Goal: Find specific page/section: Find specific page/section

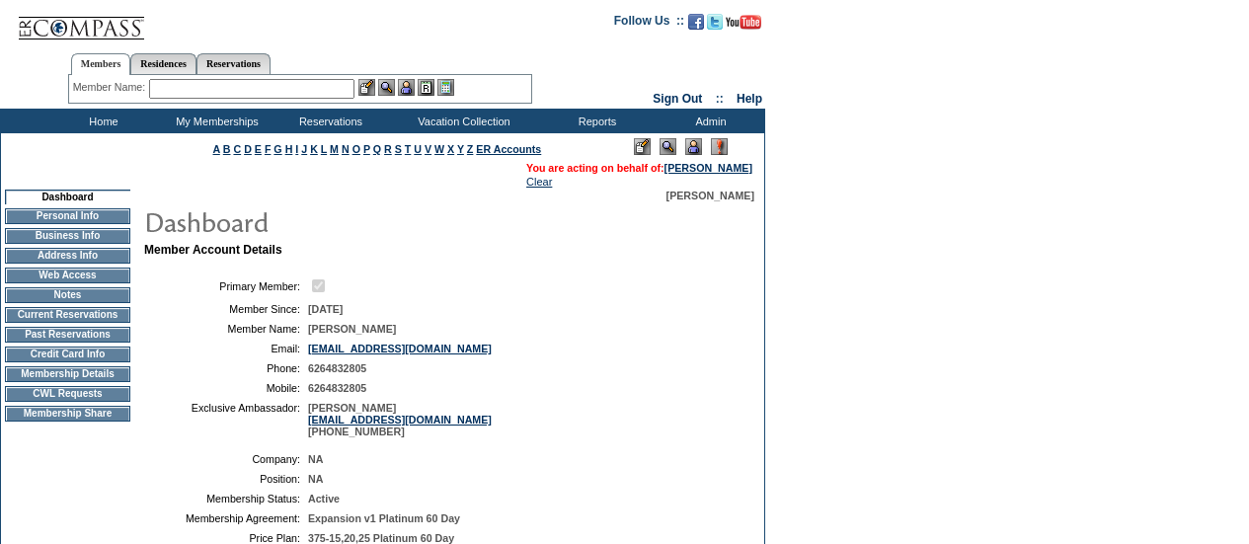
scroll to position [111, 0]
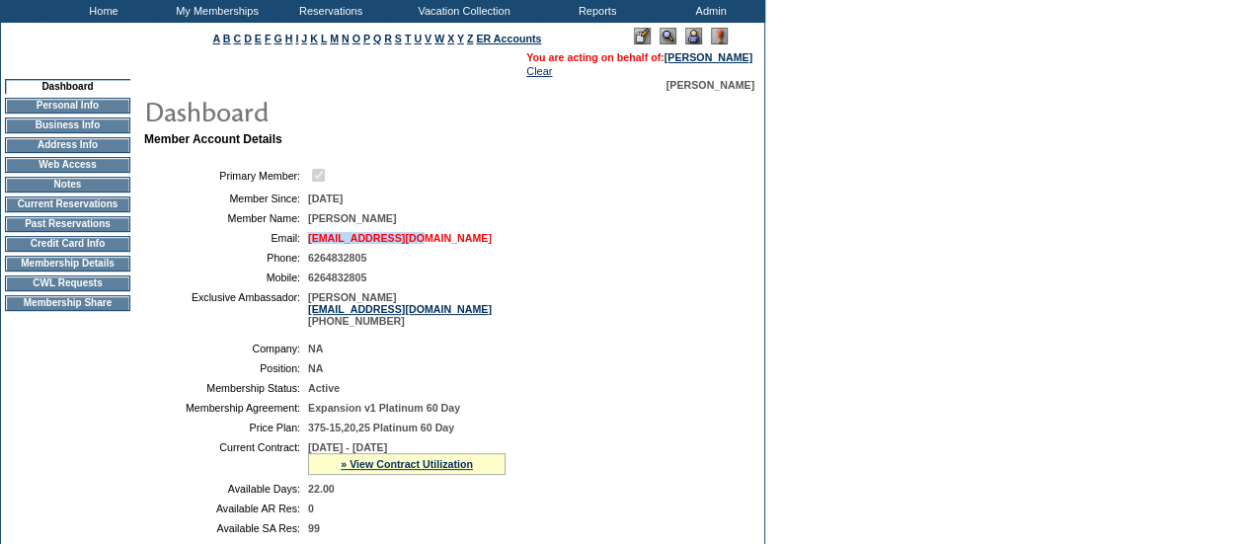
drag, startPoint x: 440, startPoint y: 247, endPoint x: 309, endPoint y: 246, distance: 131.3
click at [309, 244] on td "[EMAIL_ADDRESS][DOMAIN_NAME]" at bounding box center [518, 238] width 421 height 12
copy link "forgatch@gmail.com"
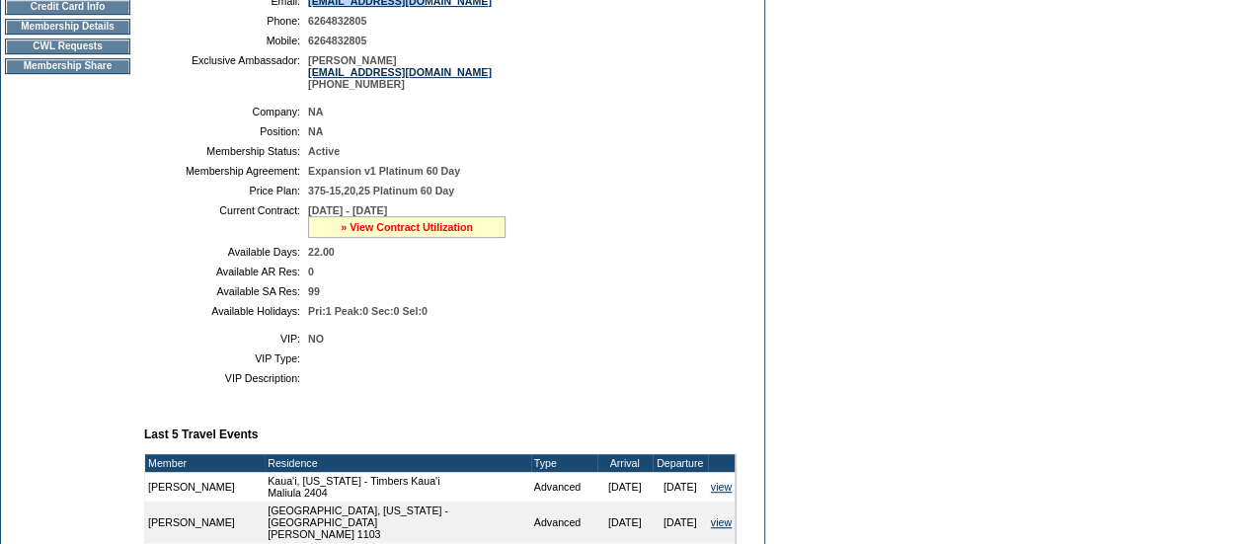
click at [405, 233] on link "» View Contract Utilization" at bounding box center [407, 227] width 132 height 12
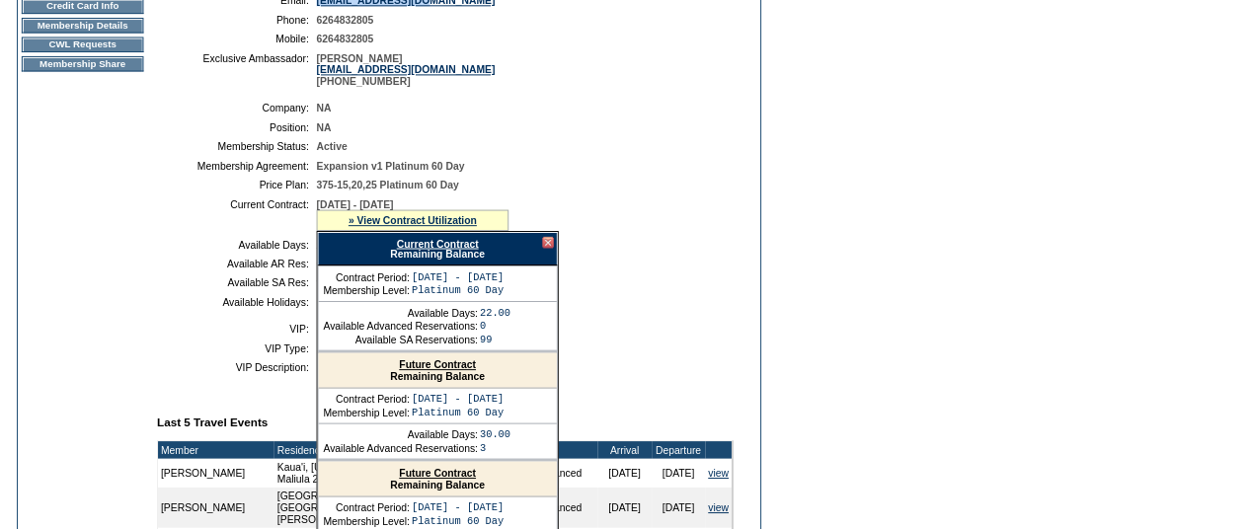
scroll to position [0, 0]
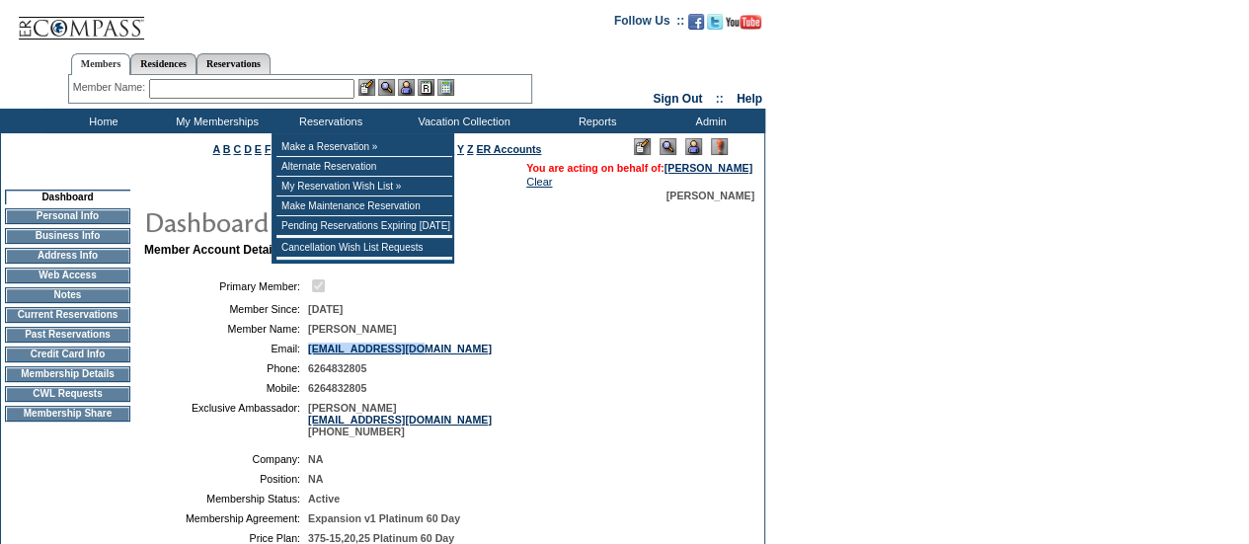
click at [209, 87] on input "text" at bounding box center [251, 89] width 205 height 20
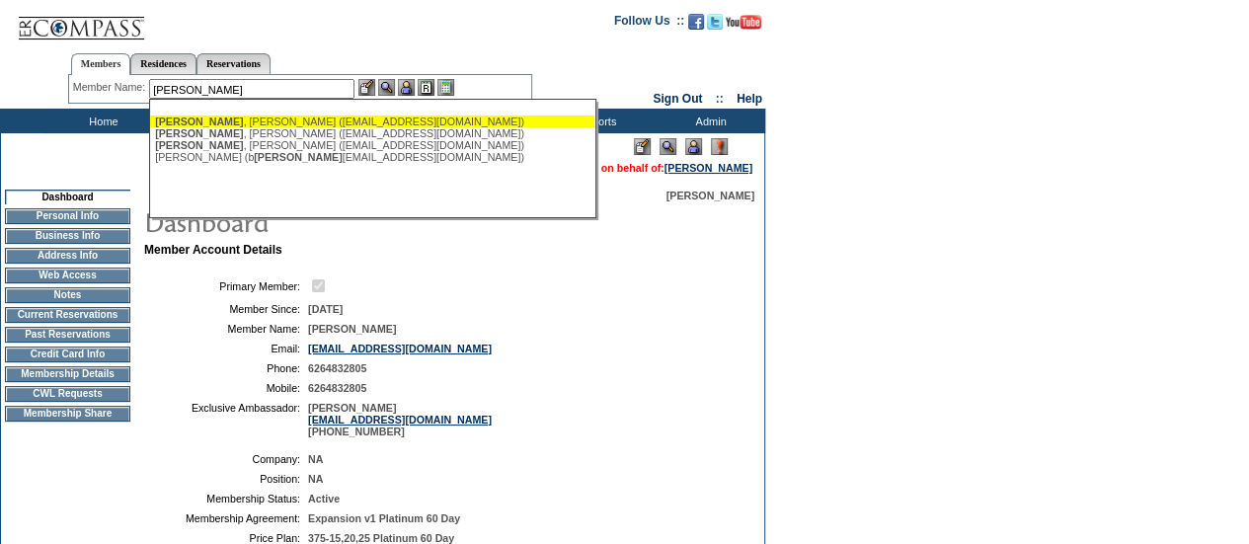
click at [229, 121] on div "Kennedy , Bill (billkennedy535@outlook.com)" at bounding box center [372, 122] width 434 height 12
type input "Kennedy, Bill (billkennedy535@outlook.com)"
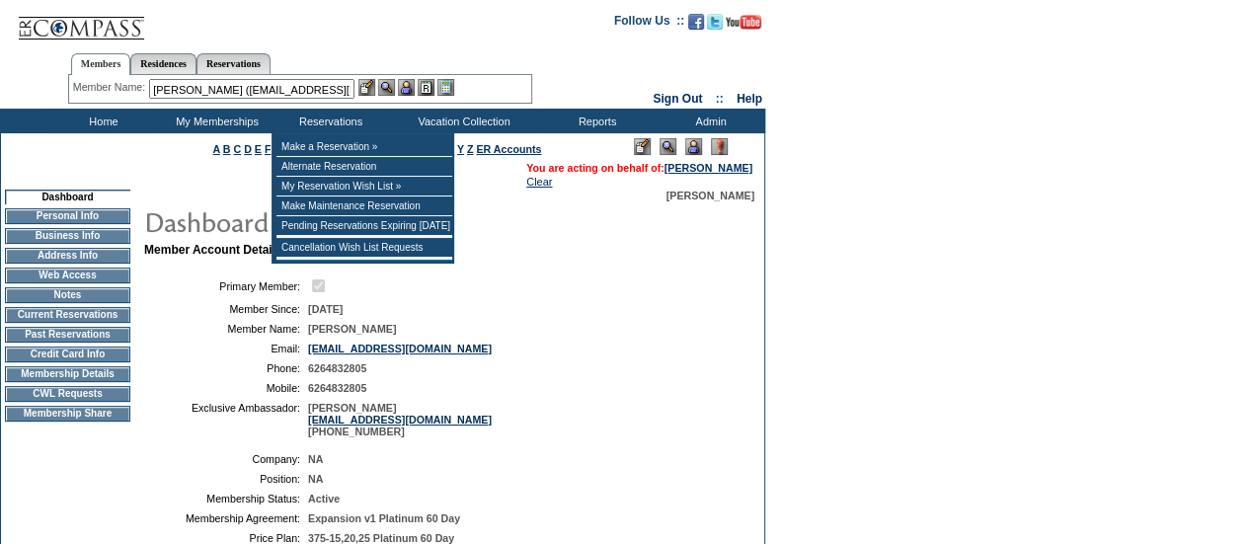
click at [407, 92] on img at bounding box center [406, 87] width 17 height 17
click at [383, 89] on img at bounding box center [386, 87] width 17 height 17
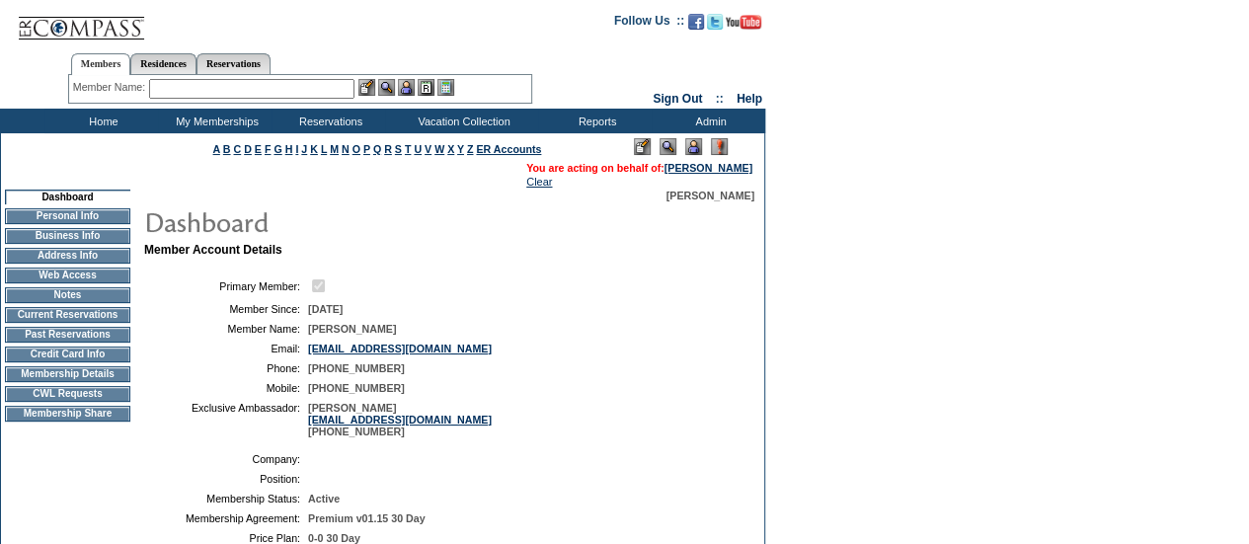
click at [202, 88] on input "text" at bounding box center [251, 89] width 205 height 20
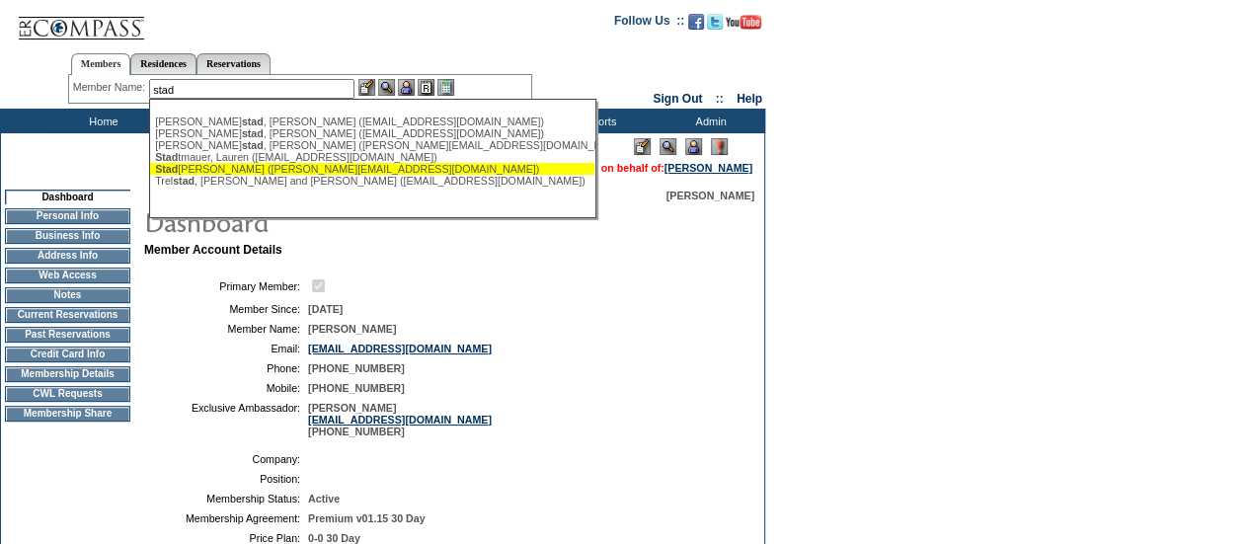
click at [222, 172] on div "Stad tmauer, [PERSON_NAME] ([EMAIL_ADDRESS][DOMAIN_NAME])" at bounding box center [372, 169] width 434 height 12
type input "[PERSON_NAME] ([EMAIL_ADDRESS][DOMAIN_NAME])"
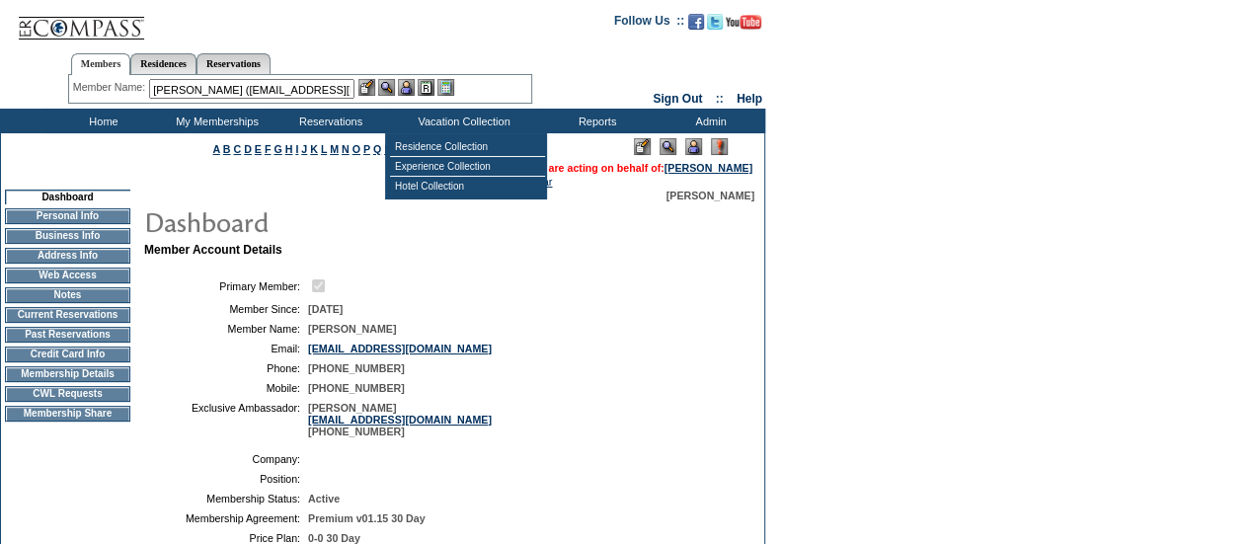
click at [408, 92] on img at bounding box center [406, 87] width 17 height 17
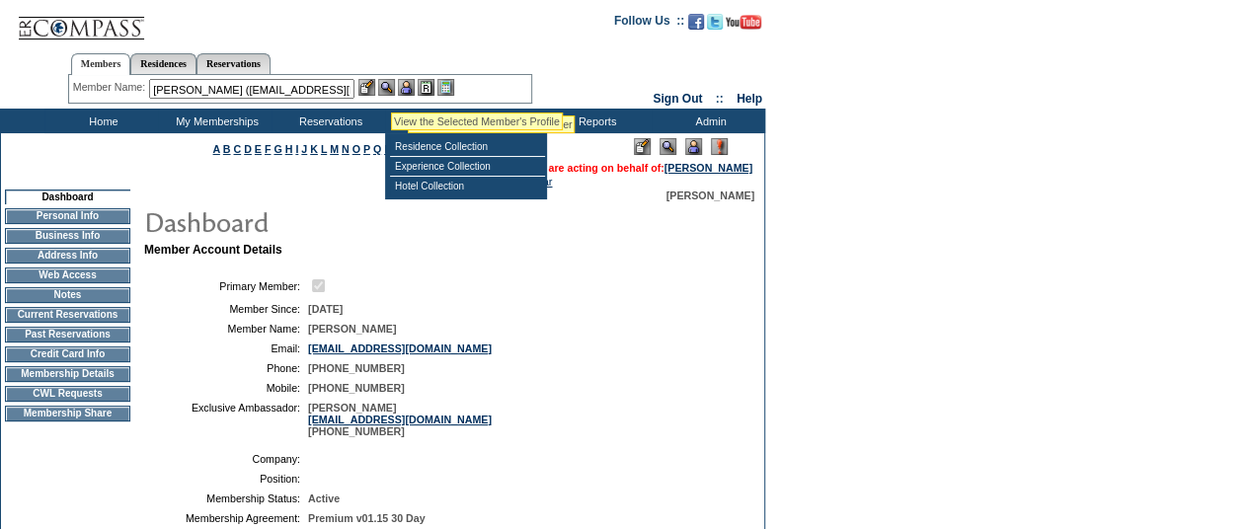
click at [391, 89] on img at bounding box center [386, 87] width 17 height 17
